Goal: Information Seeking & Learning: Compare options

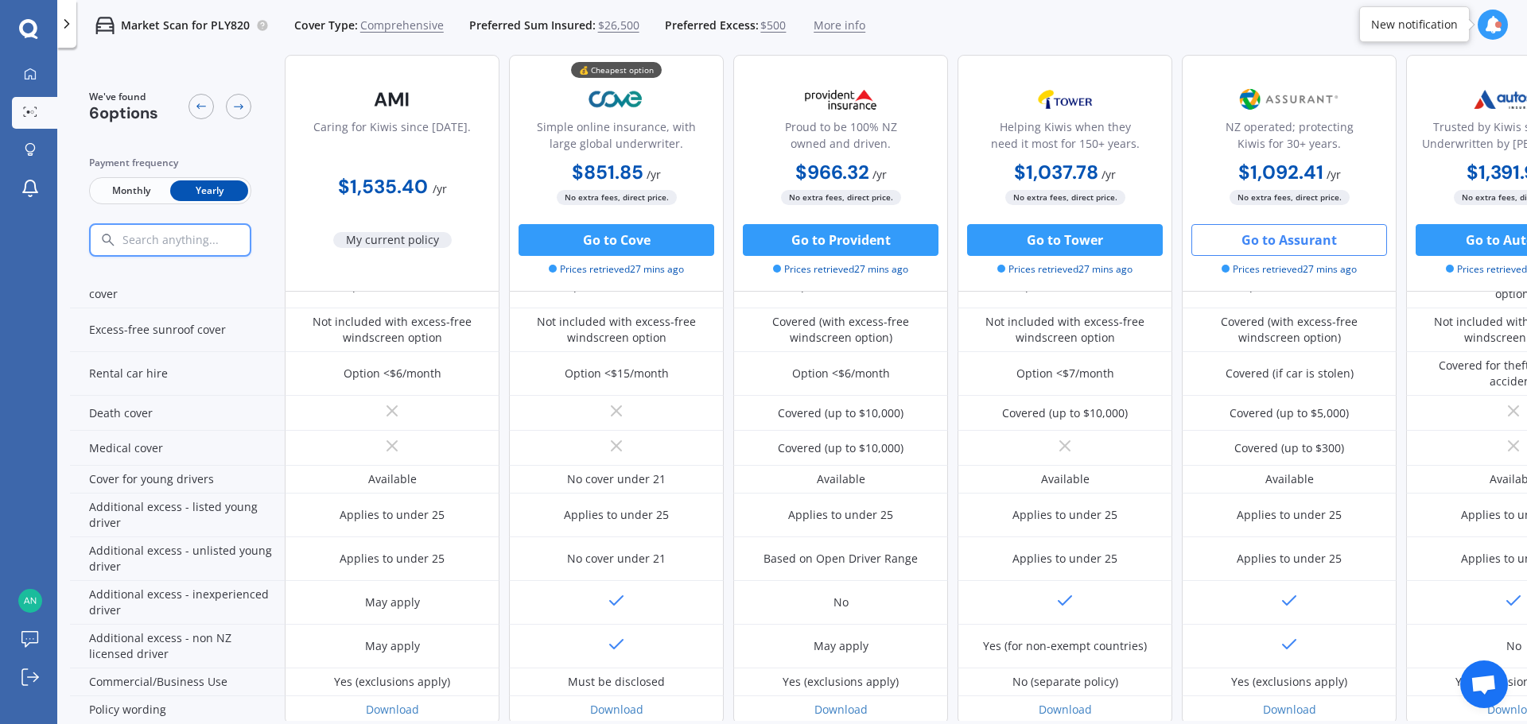
scroll to position [636, 0]
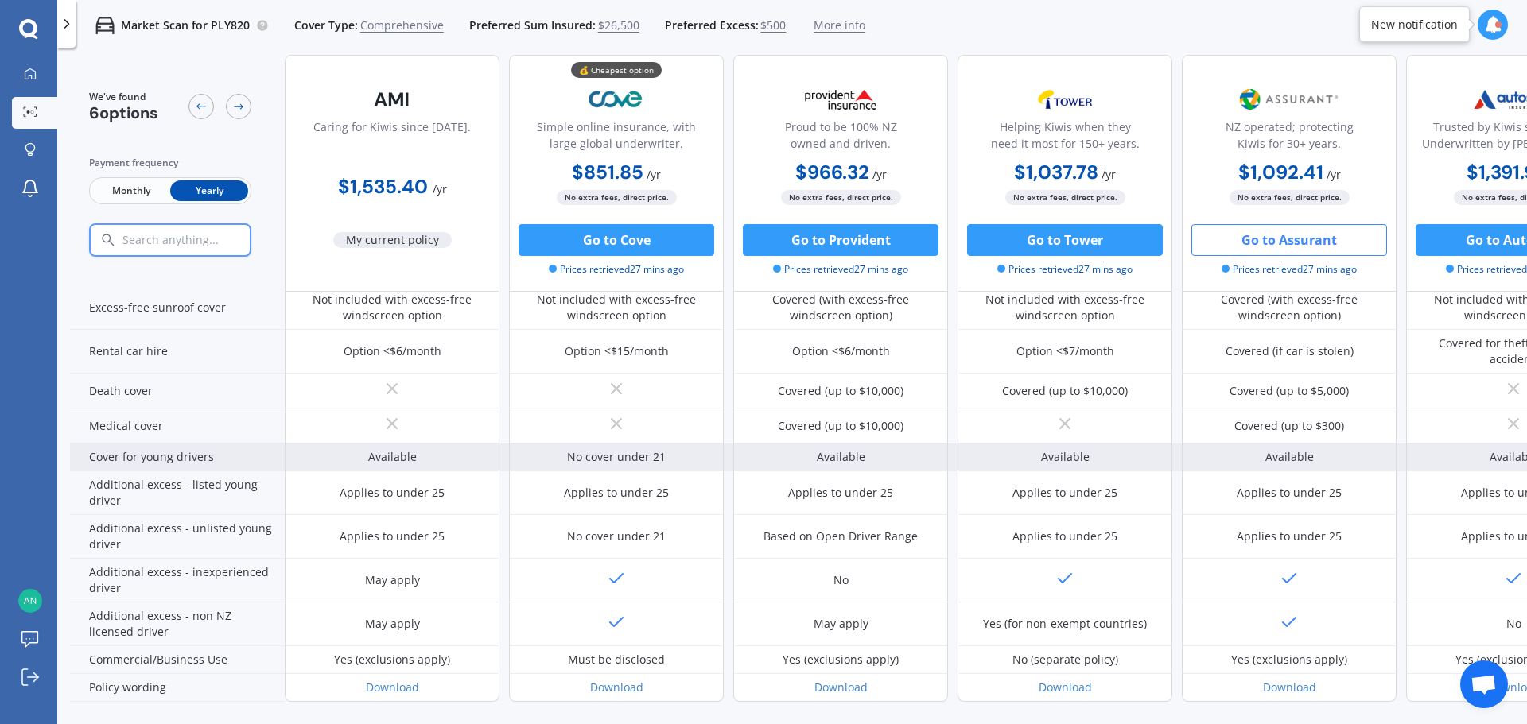
click at [190, 455] on div "Cover for young drivers" at bounding box center [177, 458] width 215 height 28
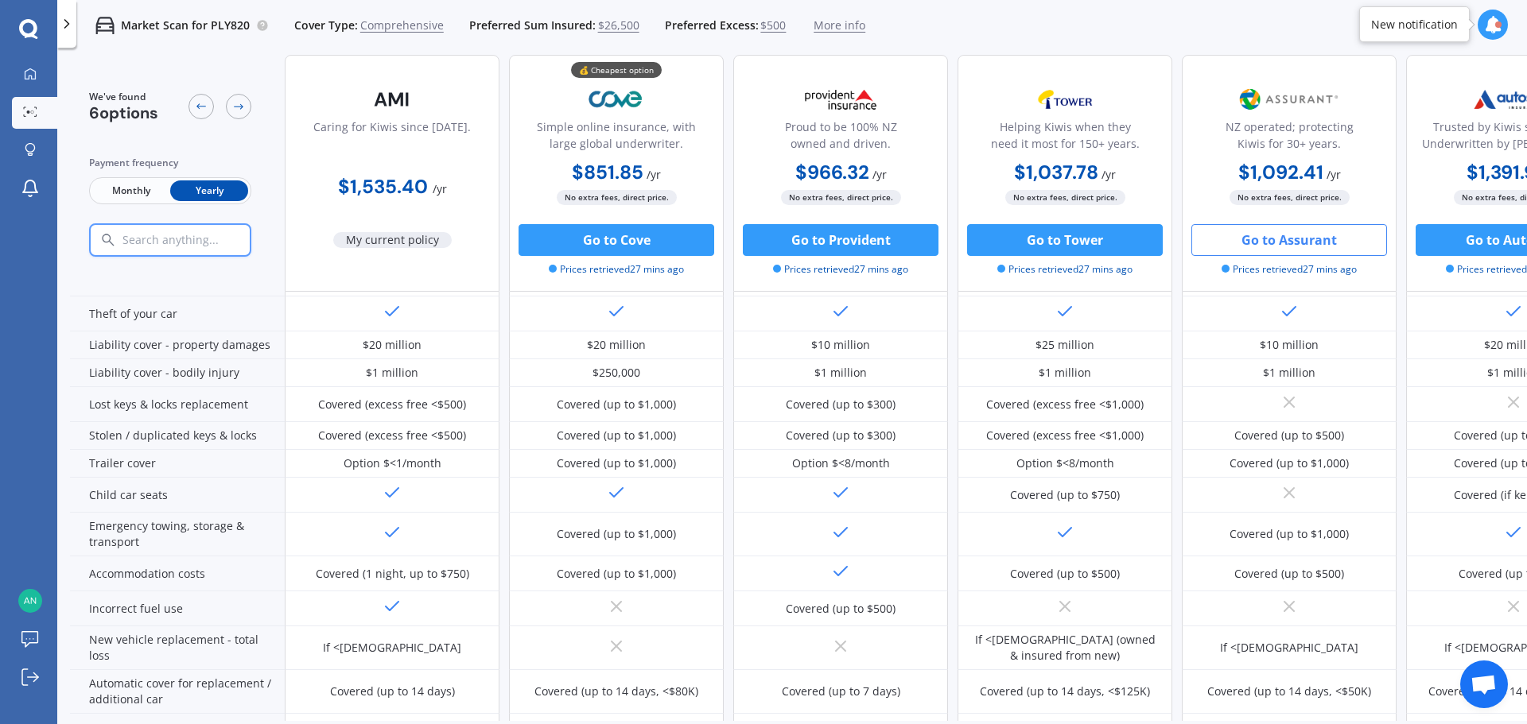
scroll to position [0, 0]
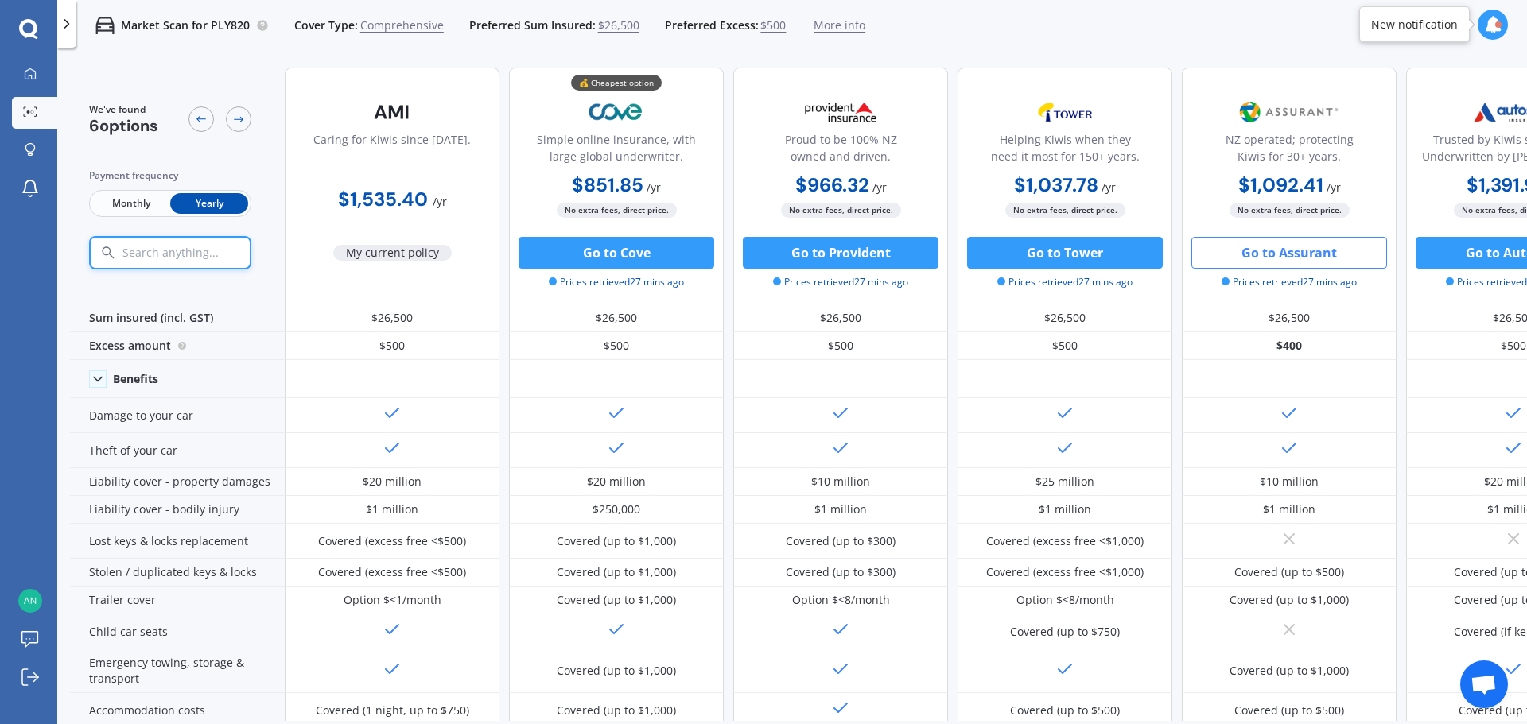
click at [185, 244] on div at bounding box center [170, 252] width 162 height 33
click at [184, 251] on input "text" at bounding box center [202, 253] width 163 height 14
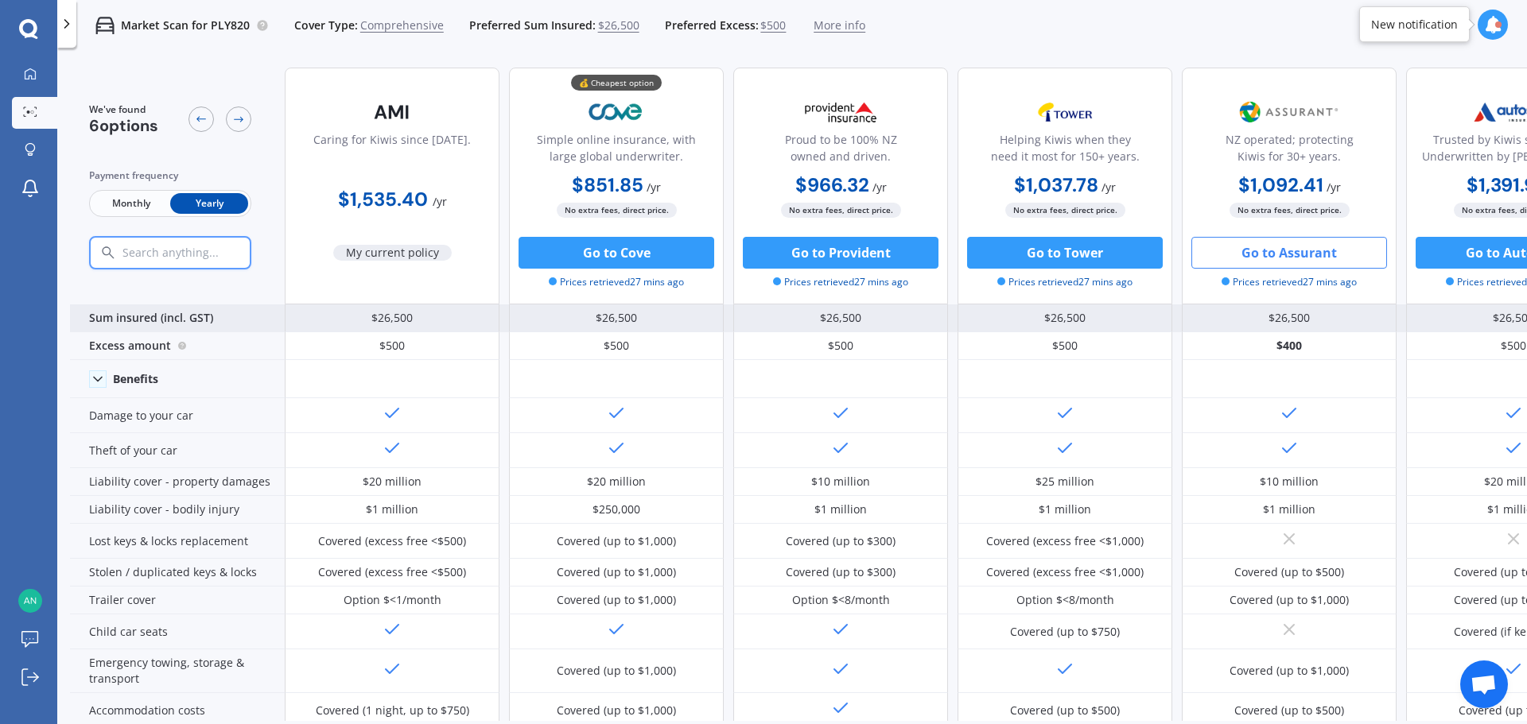
click at [185, 320] on div "Sum insured (incl. GST)" at bounding box center [177, 319] width 215 height 28
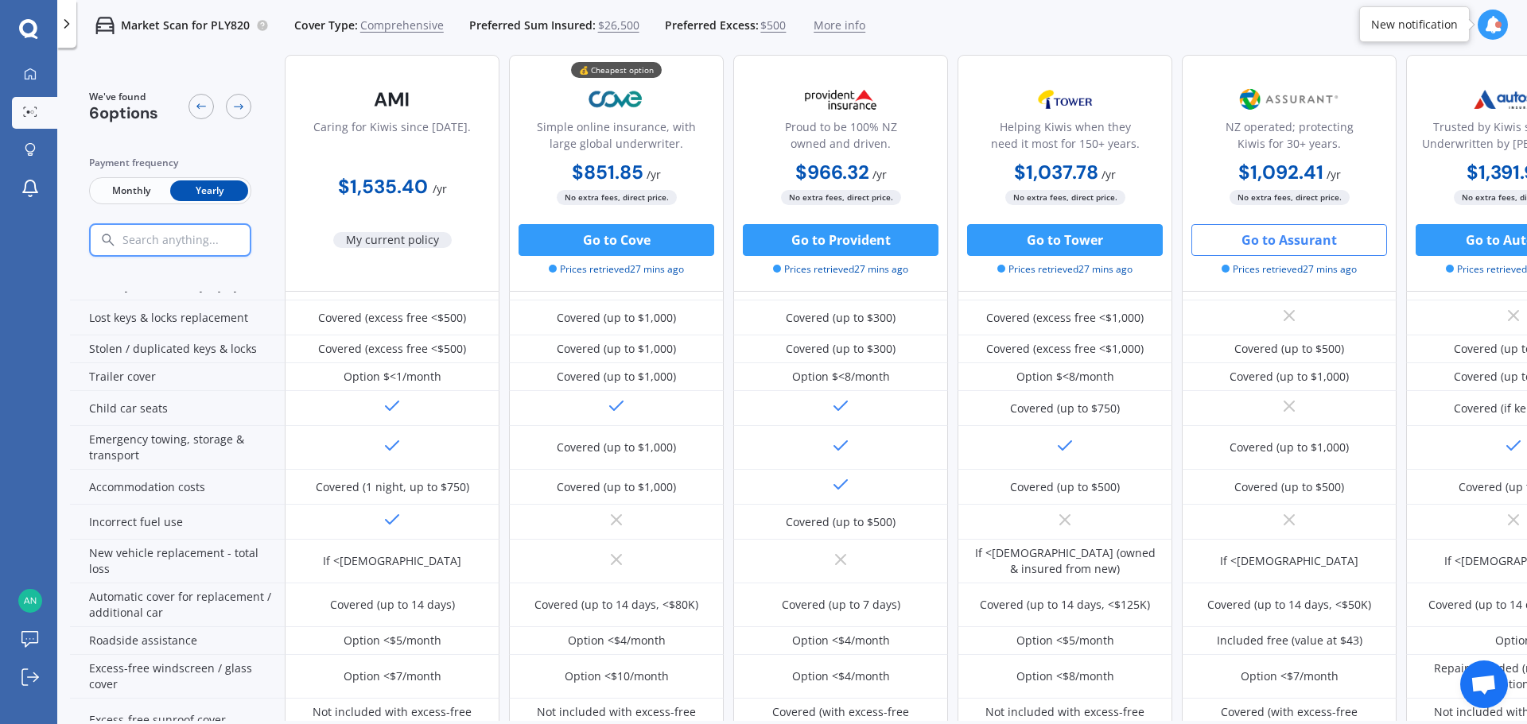
scroll to position [239, 0]
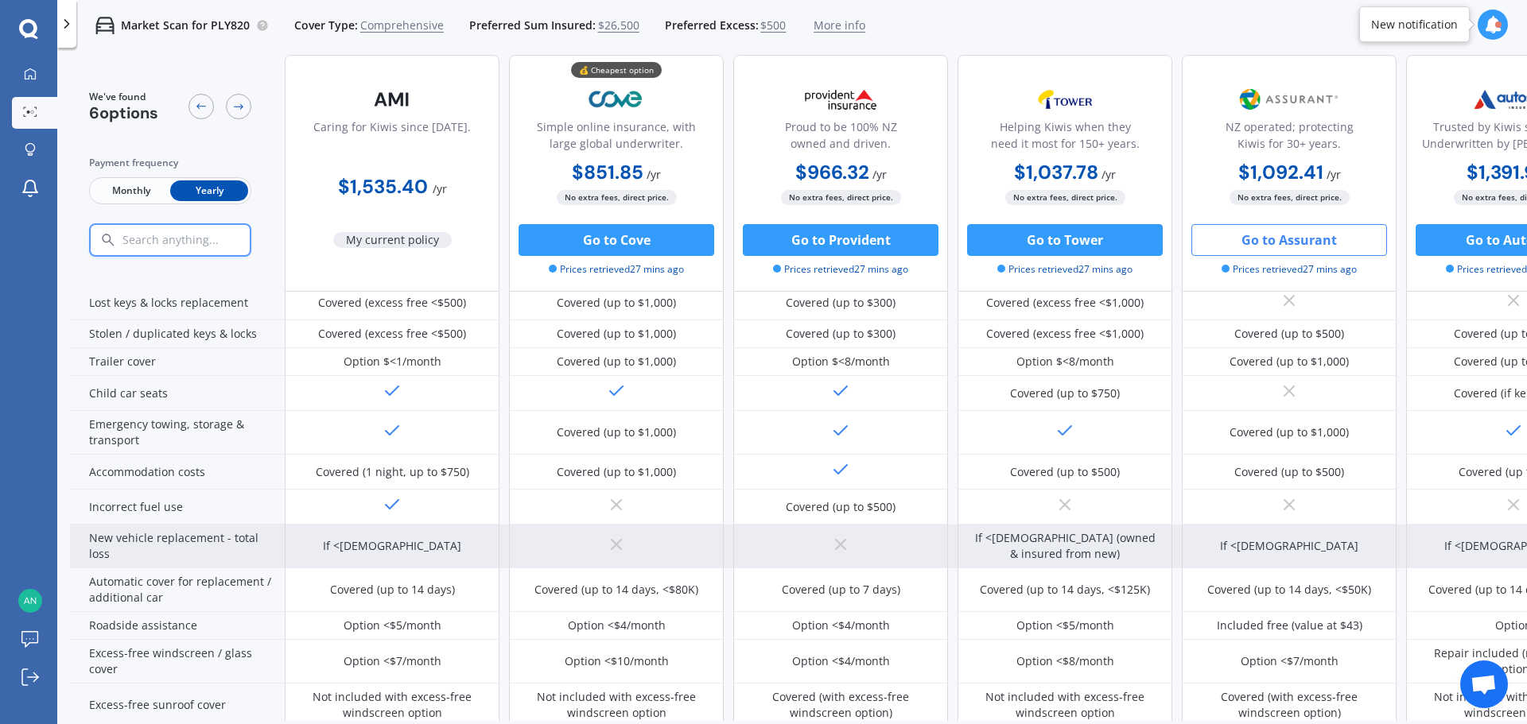
click at [245, 568] on div "New vehicle replacement - total loss" at bounding box center [177, 547] width 215 height 44
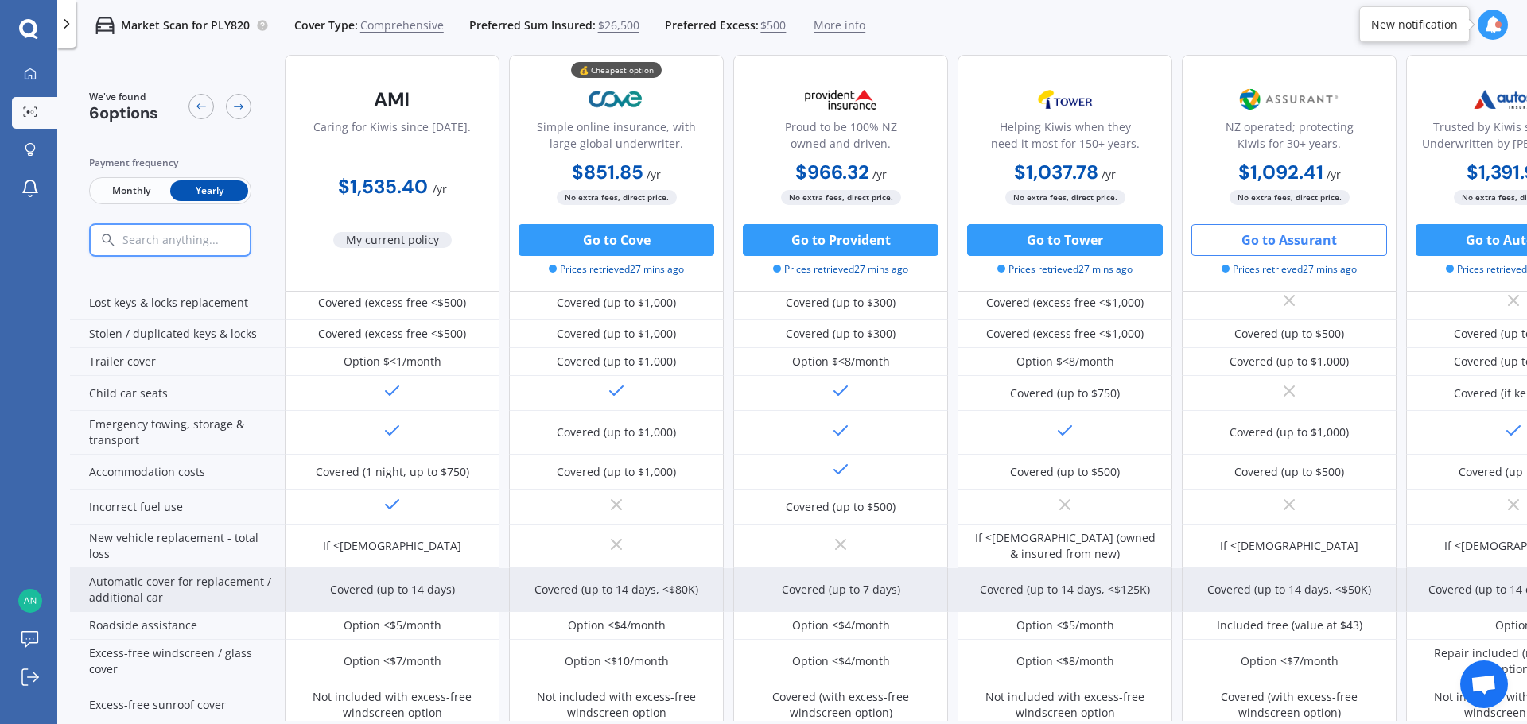
click at [234, 589] on div "Automatic cover for replacement / additional car" at bounding box center [177, 590] width 215 height 44
click at [251, 594] on div "Automatic cover for replacement / additional car" at bounding box center [177, 590] width 215 height 44
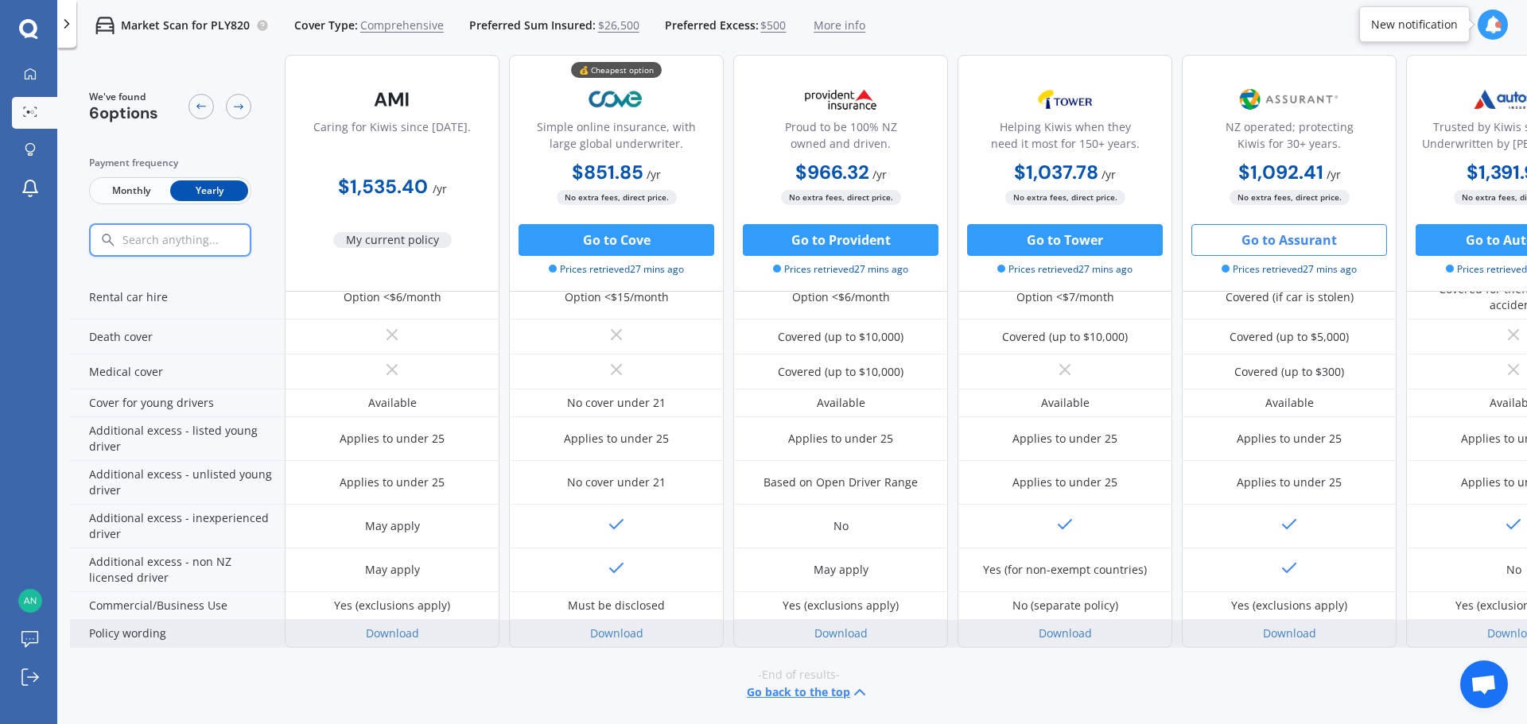
scroll to position [702, 0]
click at [400, 627] on link "Download" at bounding box center [392, 633] width 53 height 15
click at [613, 627] on link "Download" at bounding box center [616, 633] width 53 height 15
